Goal: Transaction & Acquisition: Purchase product/service

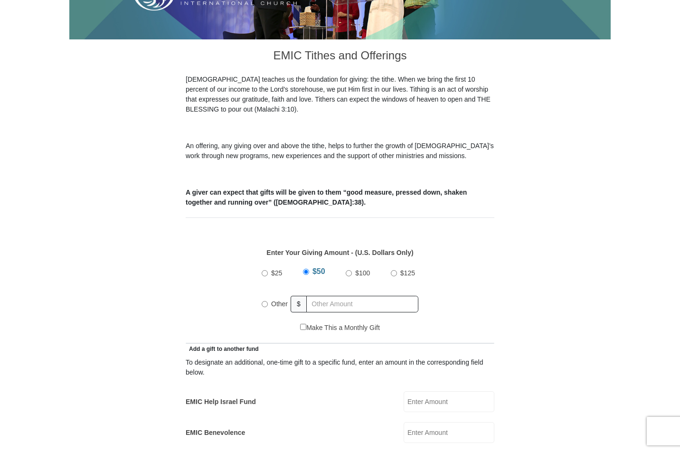
scroll to position [228, 0]
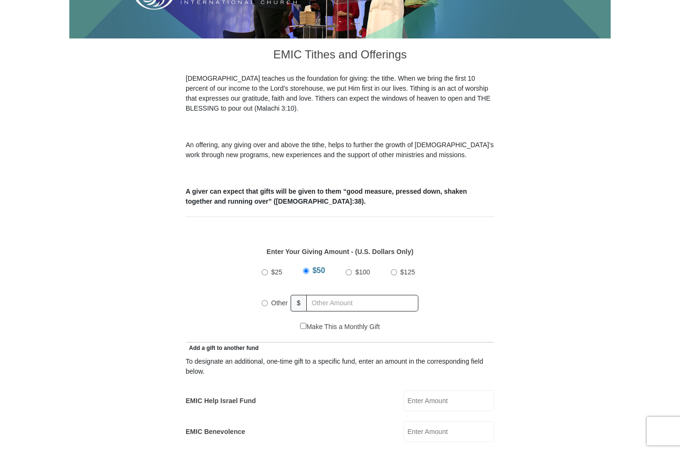
click at [278, 299] on span "Other" at bounding box center [279, 303] width 17 height 8
click at [268, 300] on input "Other" at bounding box center [265, 303] width 6 height 6
radio input "true"
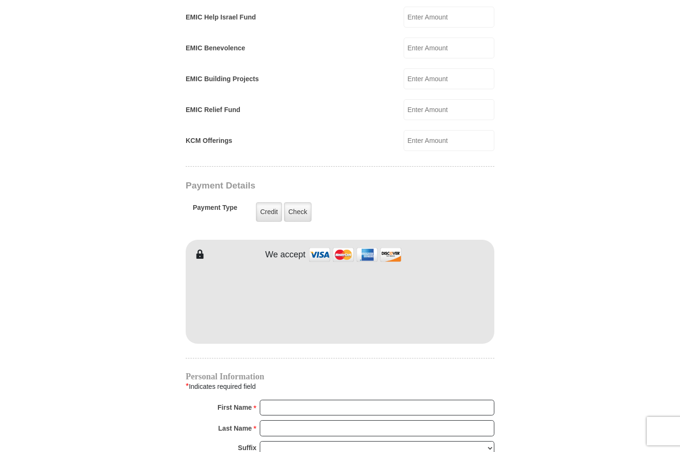
scroll to position [619, 0]
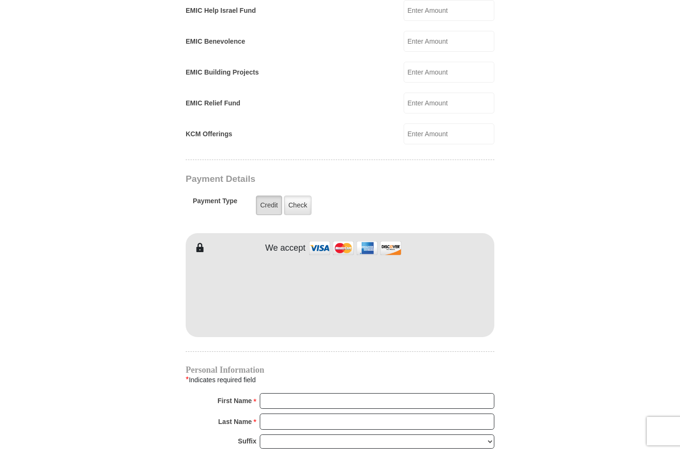
type input "262"
click at [270, 198] on label "Credit" at bounding box center [269, 205] width 26 height 19
click at [0, 0] on input "Credit" at bounding box center [0, 0] width 0 height 0
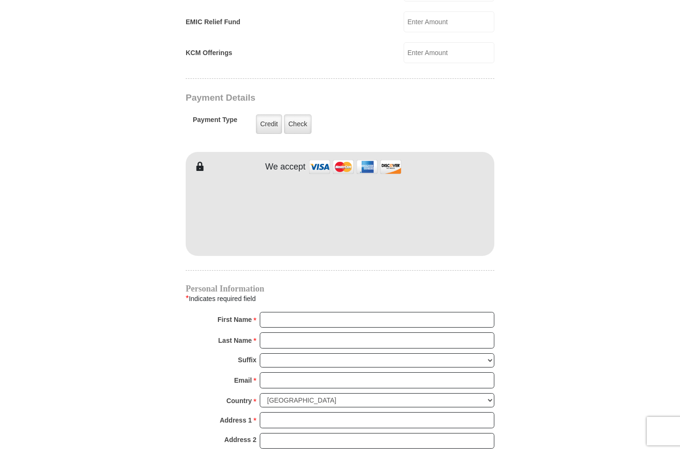
scroll to position [701, 0]
click at [486, 312] on input "First Name *" at bounding box center [377, 320] width 235 height 16
type input "[PERSON_NAME]"
type input "[EMAIL_ADDRESS][DOMAIN_NAME]"
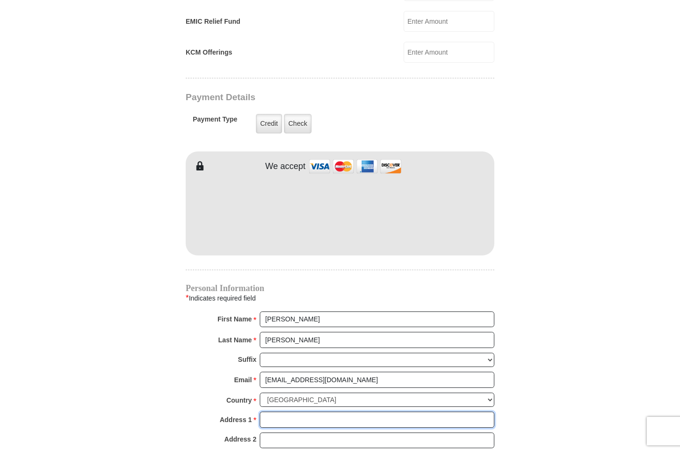
type input "[STREET_ADDRESS][PERSON_NAME]"
type input "Venus"
select select "[GEOGRAPHIC_DATA]"
type input "76084-3598"
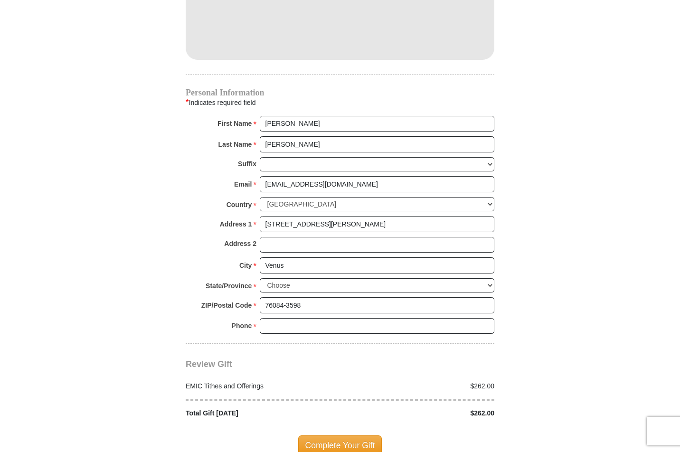
scroll to position [908, 0]
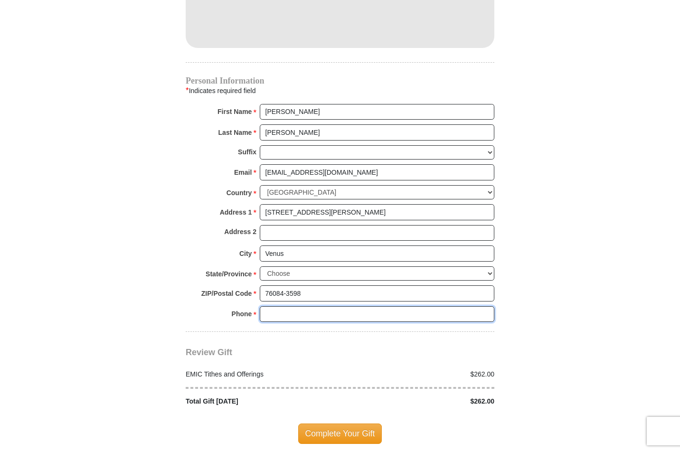
click at [486, 306] on input "Phone * *" at bounding box center [377, 314] width 235 height 16
type input "8175658560"
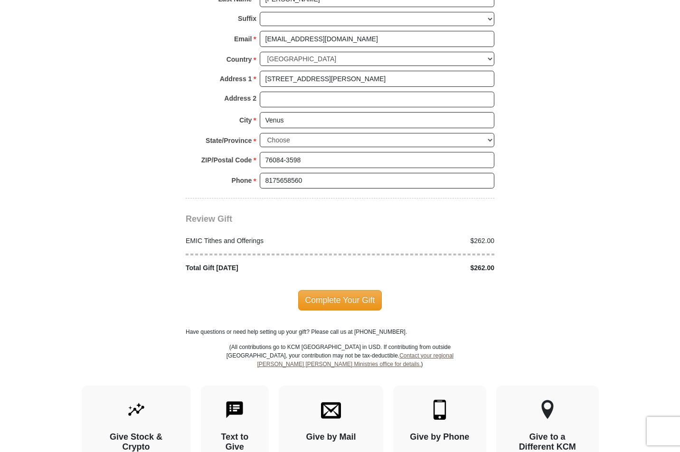
scroll to position [1043, 0]
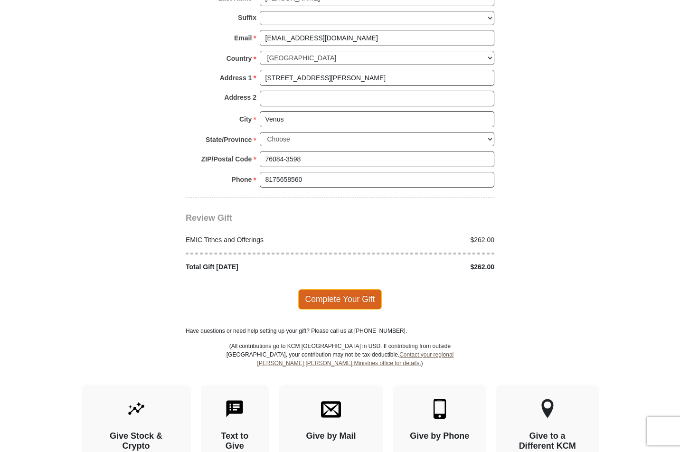
click at [334, 289] on span "Complete Your Gift" at bounding box center [340, 299] width 84 height 20
